Goal: Information Seeking & Learning: Check status

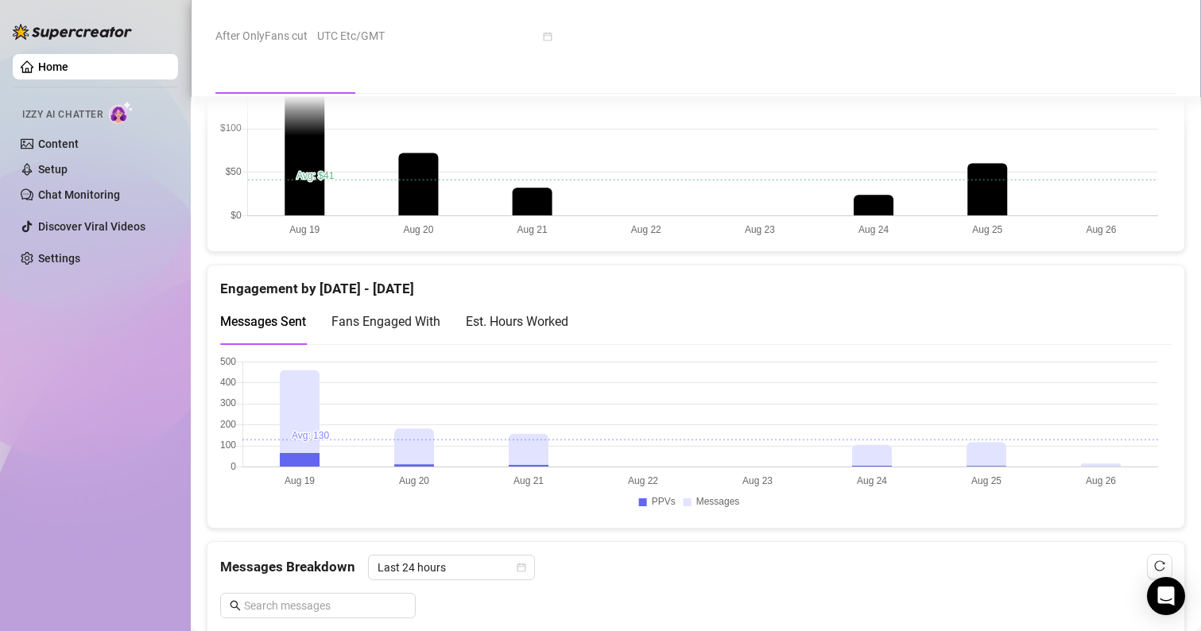
scroll to position [985, 0]
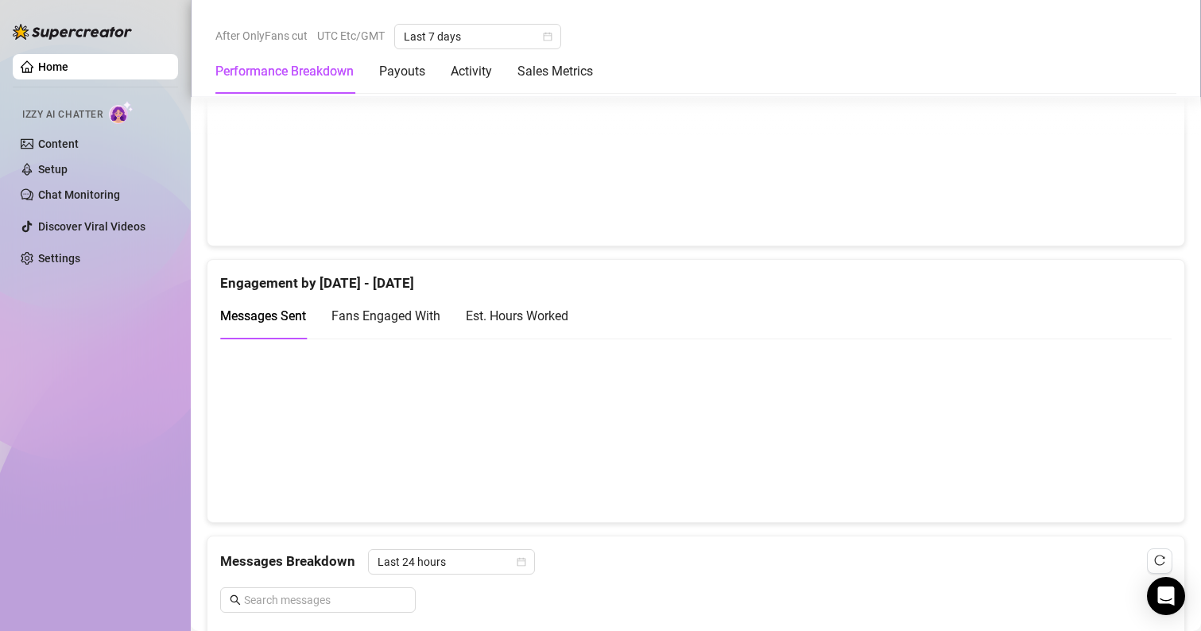
scroll to position [1001, 0]
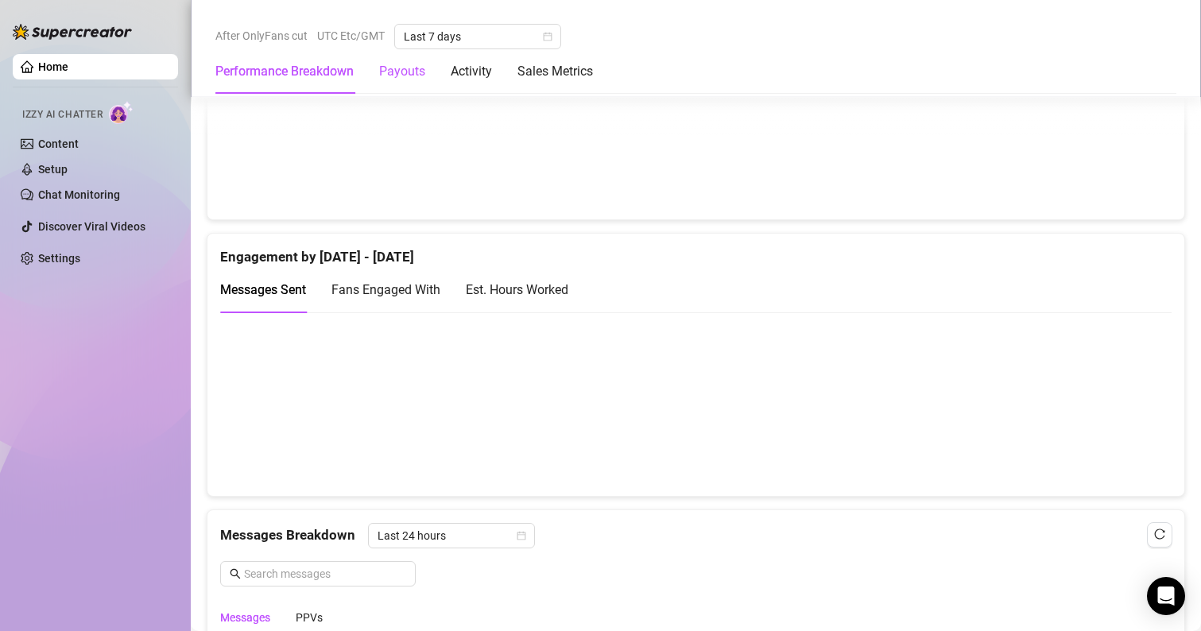
click at [410, 67] on div "Payouts" at bounding box center [402, 71] width 46 height 19
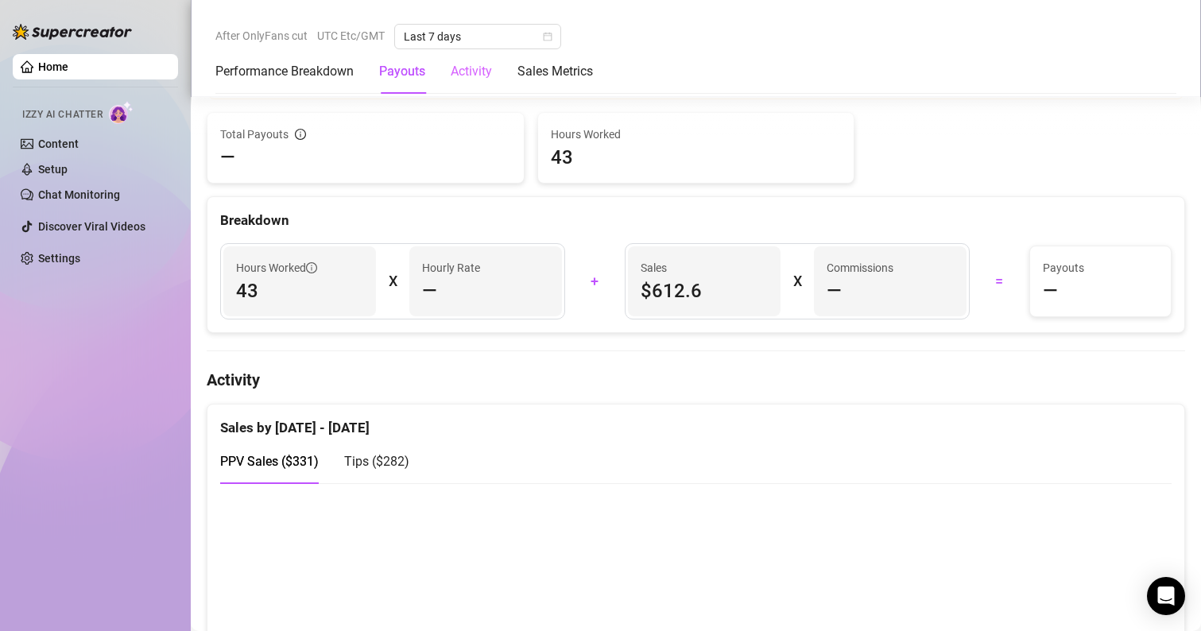
scroll to position [482, 0]
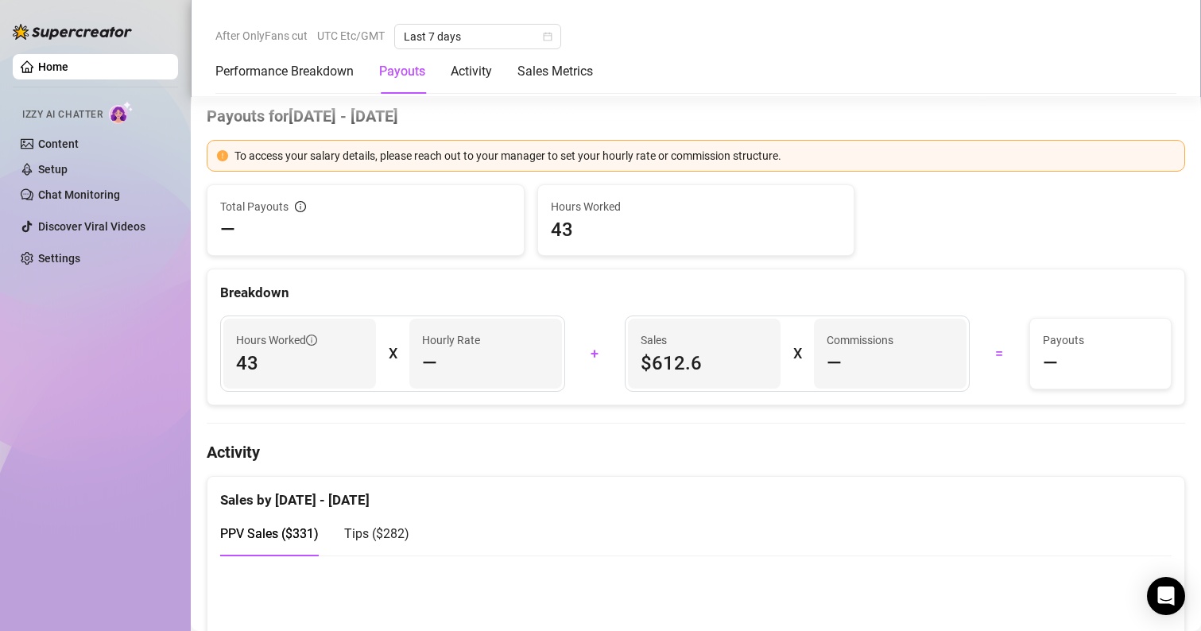
click at [427, 66] on div "Performance Breakdown Payouts Activity Sales Metrics" at bounding box center [403, 71] width 377 height 44
click at [470, 85] on div "Activity" at bounding box center [471, 71] width 41 height 44
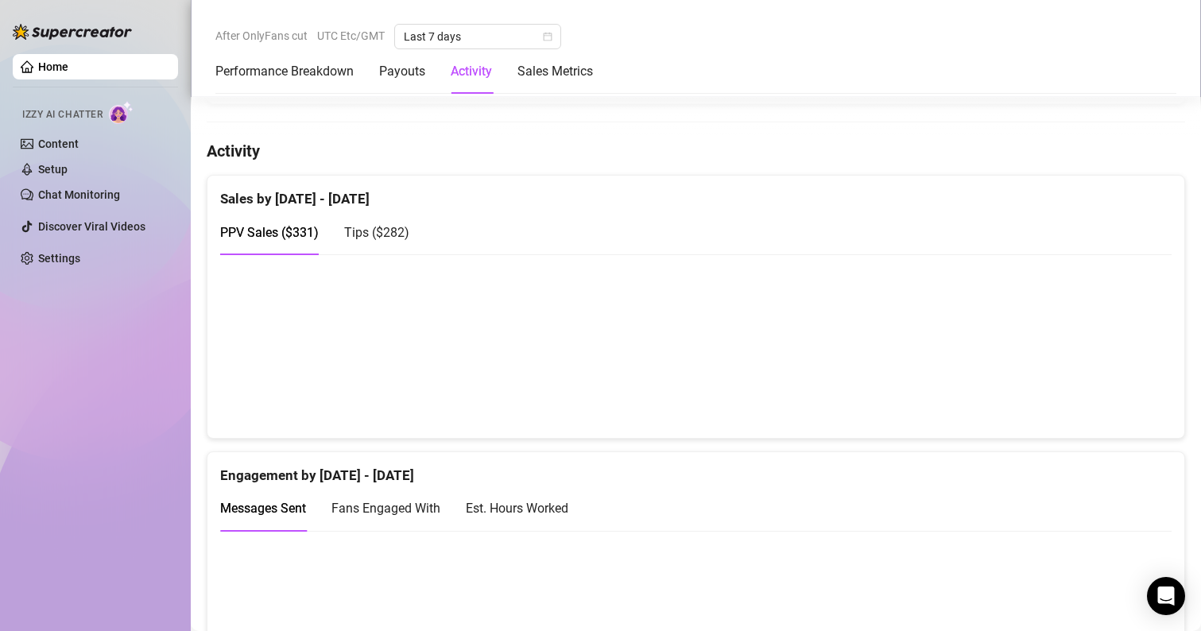
scroll to position [818, 0]
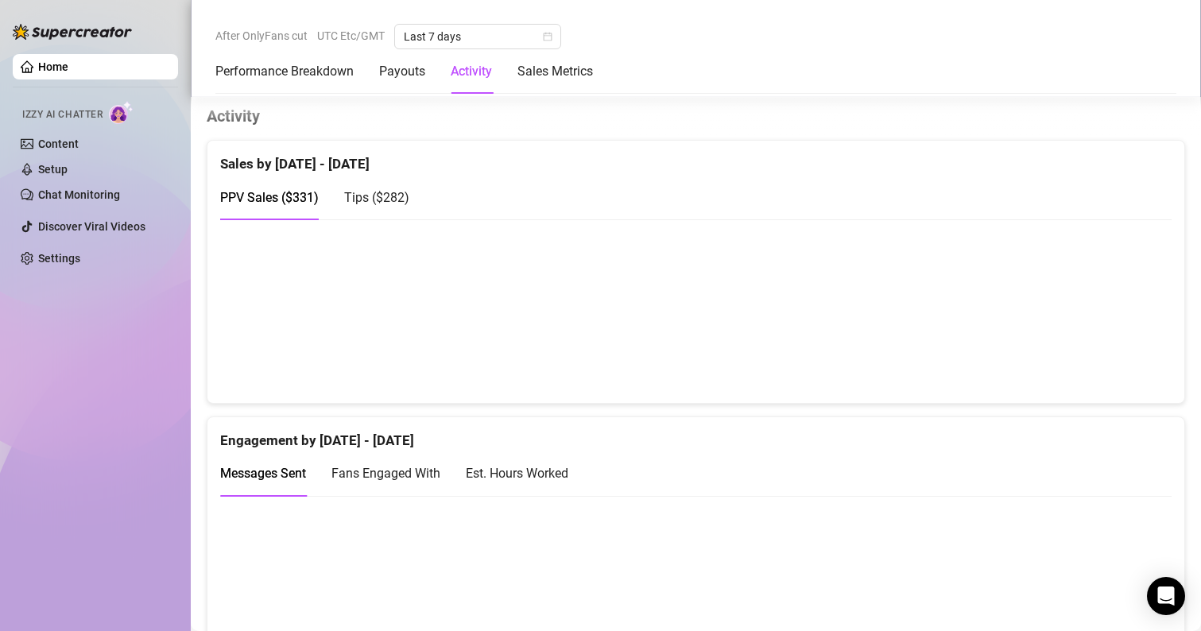
click at [364, 477] on span "Fans Engaged With" at bounding box center [385, 473] width 109 height 15
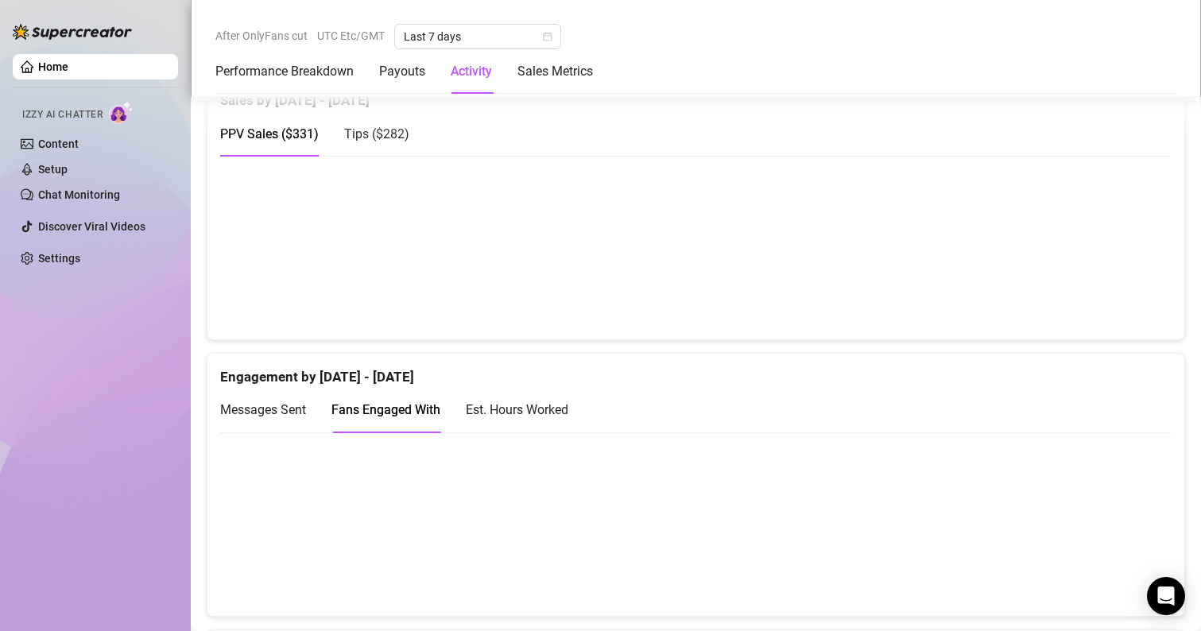
scroll to position [934, 0]
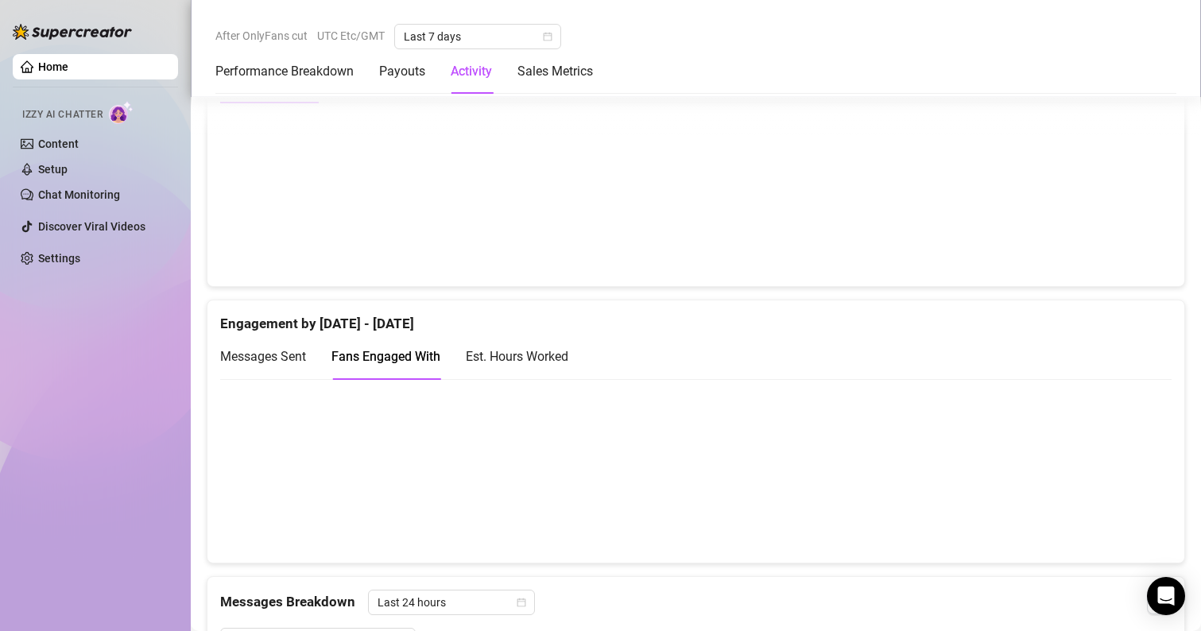
click at [520, 346] on div "Est. Hours Worked" at bounding box center [517, 356] width 103 height 20
